Goal: Task Accomplishment & Management: Use online tool/utility

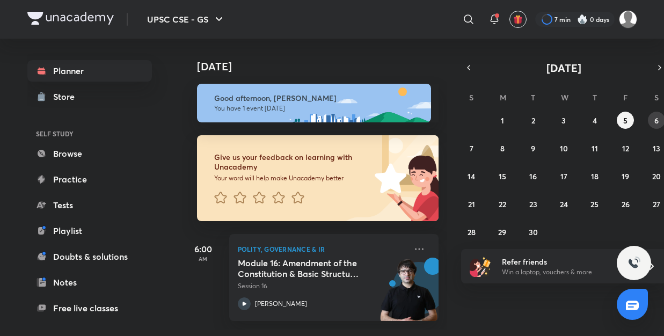
click at [660, 115] on button "6" at bounding box center [656, 120] width 17 height 17
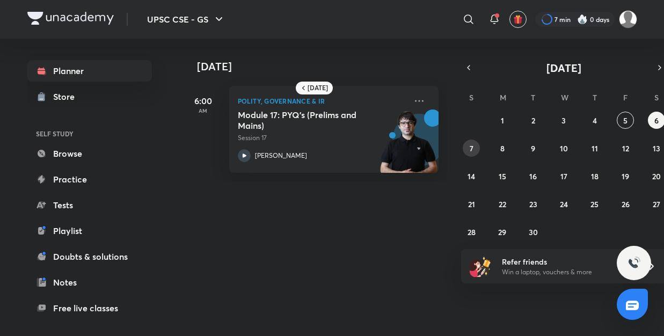
click at [477, 148] on div "UPSC CSE - GS ​ 7 min 0 days Planner Store SELF STUDY Browse Practice Tests Pla…" at bounding box center [332, 168] width 664 height 336
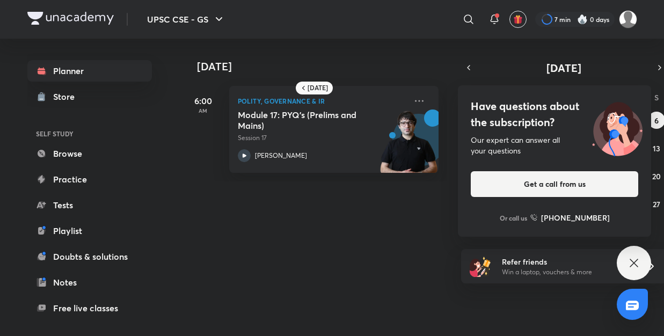
click at [640, 254] on div "Have questions about the subscription? Our expert can answer all your questions…" at bounding box center [634, 263] width 34 height 34
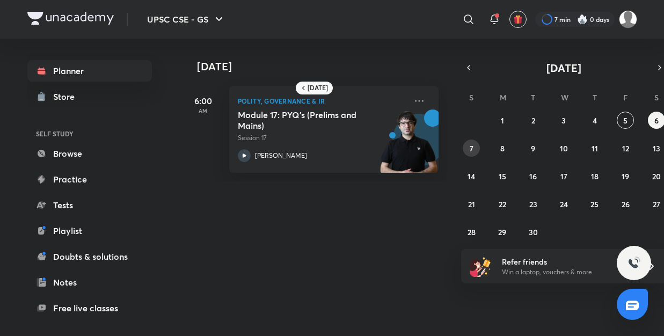
click at [478, 148] on button "7" at bounding box center [471, 148] width 17 height 17
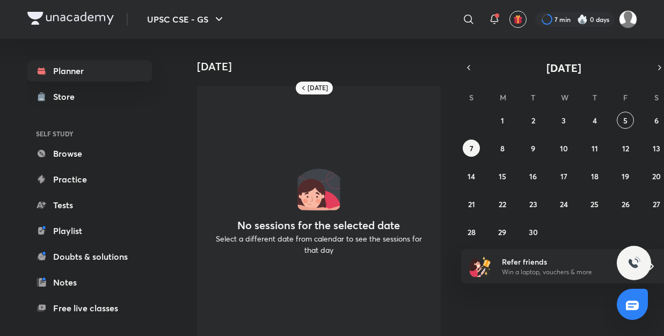
click at [500, 159] on div "31 1 2 3 4 5 6 7 8 9 10 11 12 13 14 15 16 17 18 19 20 21 22 23 24 25 26 27 28 2…" at bounding box center [564, 176] width 206 height 129
click at [507, 156] on div "31 1 2 3 4 5 6 7 8 9 10 11 12 13 14 15 16 17 18 19 20 21 22 23 24 25 26 27 28 2…" at bounding box center [564, 176] width 206 height 129
click at [504, 145] on abbr "8" at bounding box center [502, 148] width 4 height 10
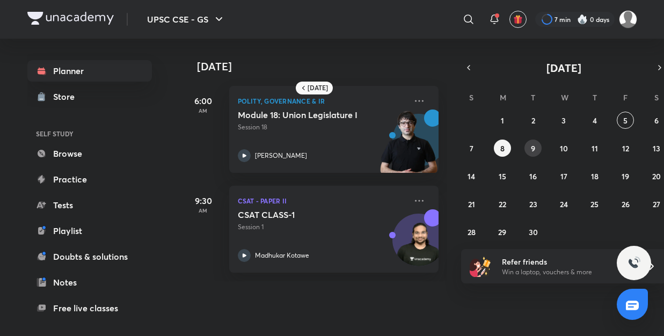
click at [530, 150] on button "9" at bounding box center [532, 148] width 17 height 17
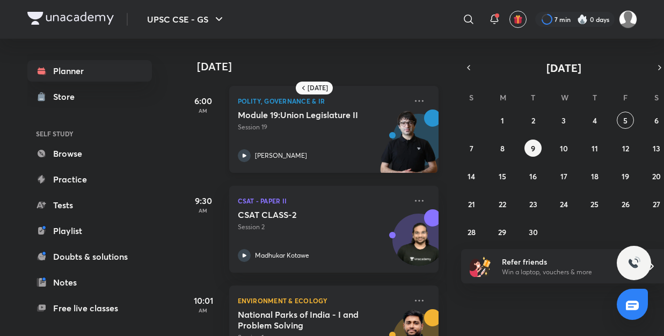
scroll to position [45, 0]
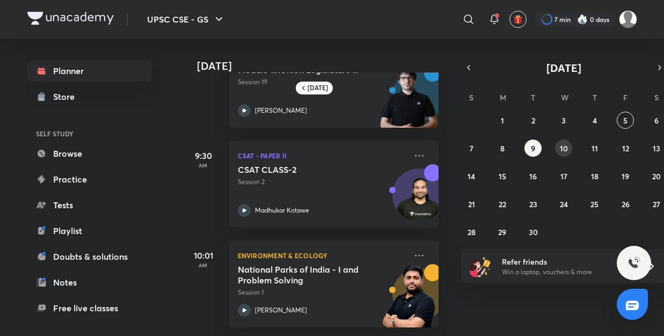
click at [564, 149] on abbr "10" at bounding box center [564, 148] width 8 height 10
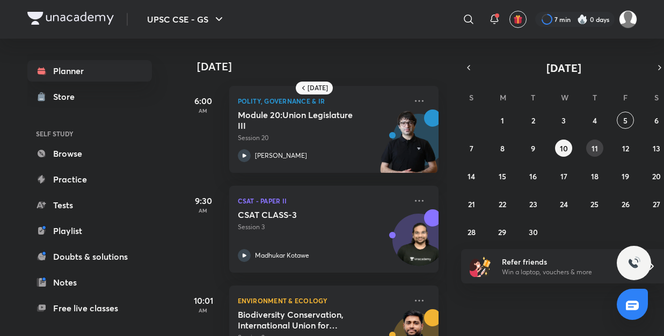
click at [593, 148] on abbr "11" at bounding box center [594, 148] width 6 height 10
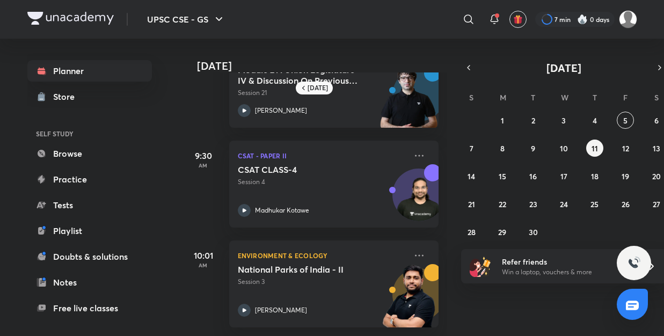
scroll to position [0, 0]
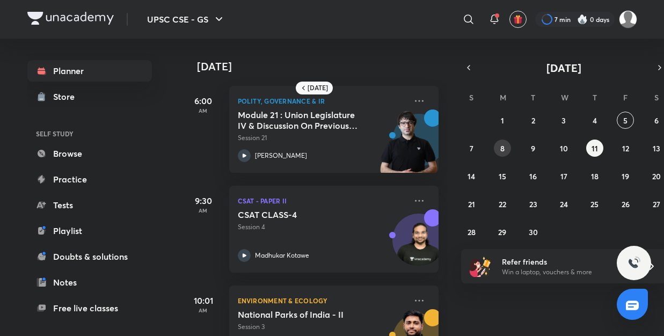
click at [504, 144] on button "8" at bounding box center [502, 148] width 17 height 17
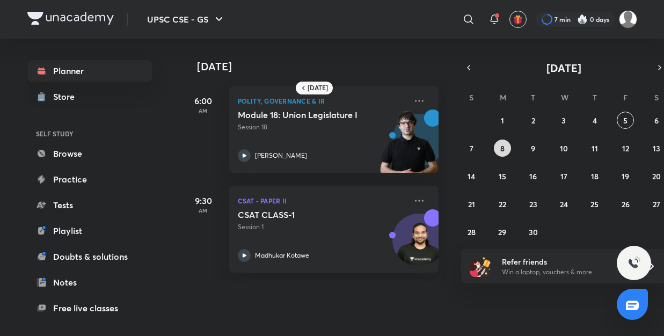
click at [504, 144] on button "8" at bounding box center [502, 148] width 17 height 17
click at [500, 152] on abbr "8" at bounding box center [502, 148] width 4 height 10
click at [558, 148] on button "10" at bounding box center [563, 148] width 17 height 17
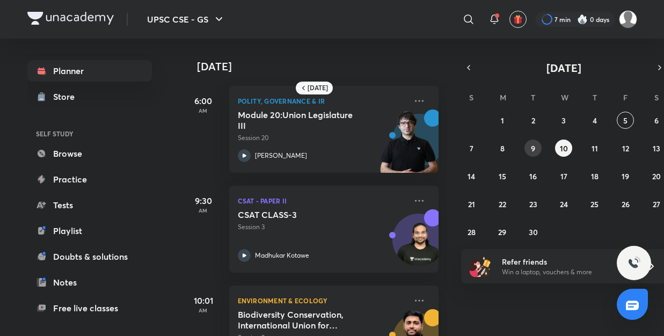
click at [526, 142] on button "9" at bounding box center [532, 148] width 17 height 17
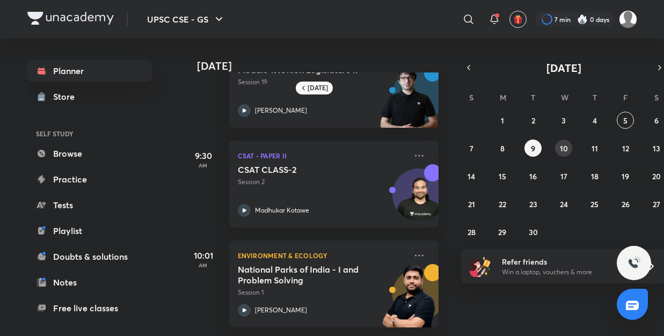
click at [560, 149] on abbr "10" at bounding box center [564, 148] width 8 height 10
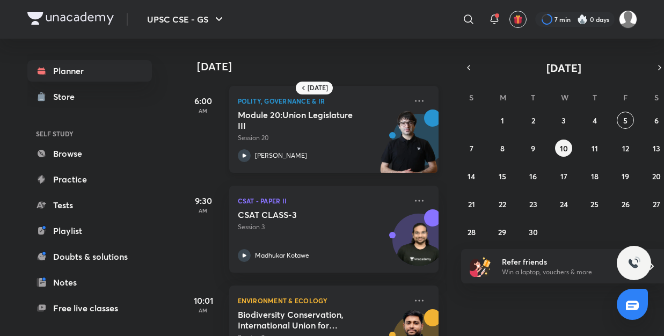
scroll to position [0, 11]
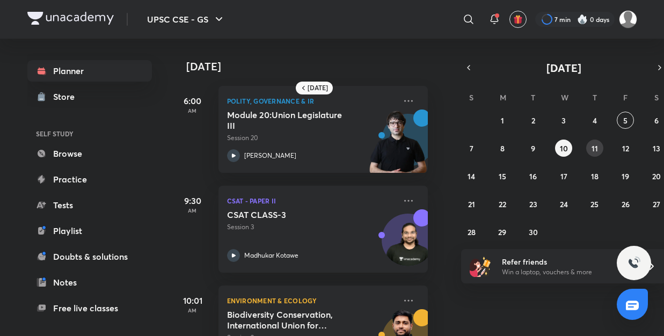
click at [601, 151] on button "11" at bounding box center [594, 148] width 17 height 17
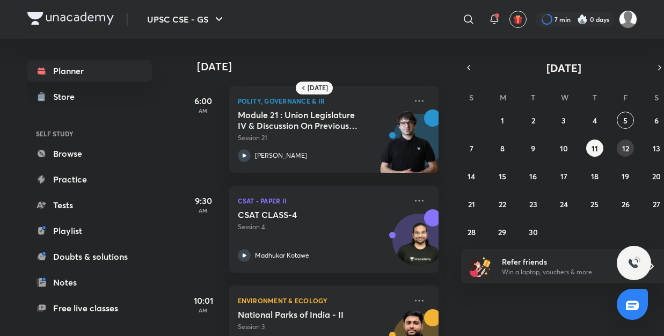
click at [630, 150] on button "12" at bounding box center [625, 148] width 17 height 17
click at [529, 151] on button "9" at bounding box center [532, 148] width 17 height 17
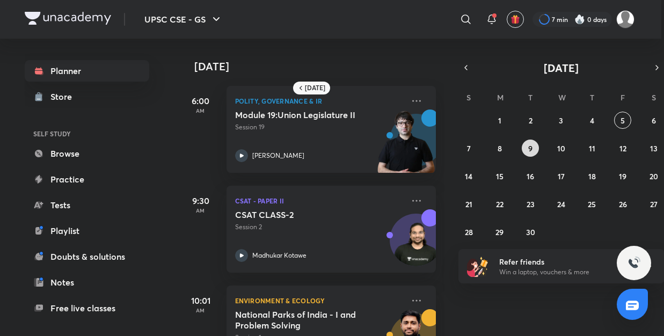
scroll to position [0, 0]
